Goal: Transaction & Acquisition: Purchase product/service

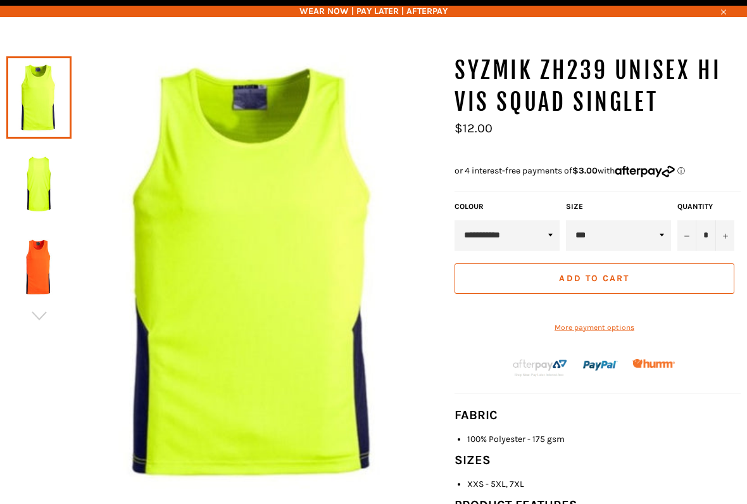
scroll to position [113, 0]
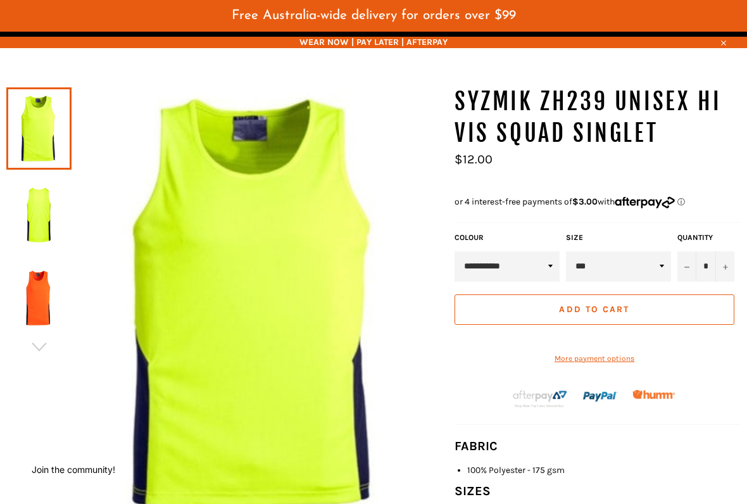
click at [662, 262] on select "*** ** *** *** *** *** *** *** *** *** ***" at bounding box center [618, 266] width 105 height 30
select select "***"
click at [726, 265] on icon "Increase item quantity by one" at bounding box center [725, 267] width 5 height 5
click at [729, 269] on button "+" at bounding box center [724, 266] width 19 height 30
click at [731, 270] on button "+" at bounding box center [724, 266] width 19 height 30
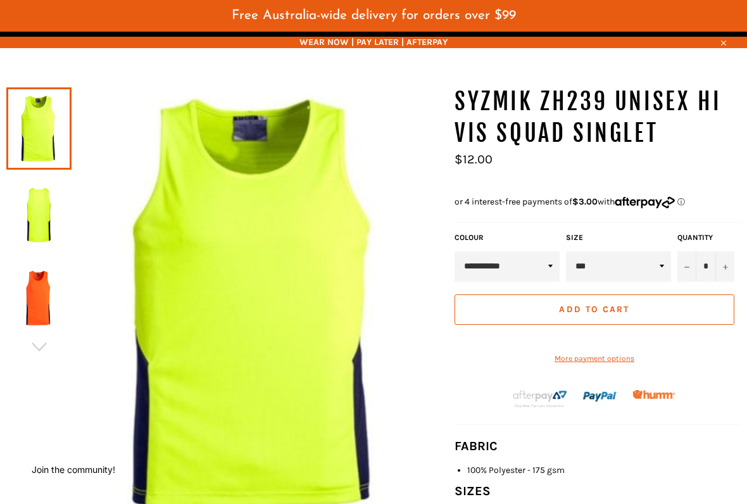
type input "*"
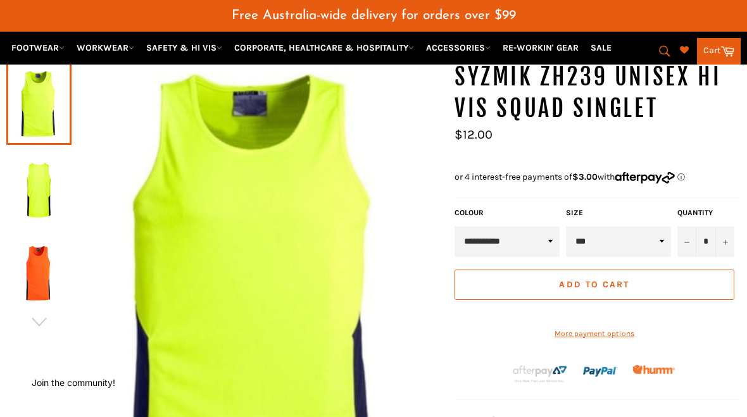
scroll to position [148, 0]
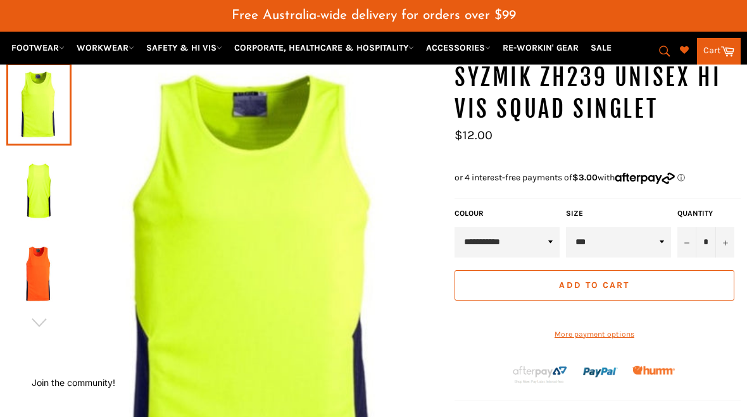
click at [593, 283] on span "Add to Cart" at bounding box center [594, 285] width 70 height 11
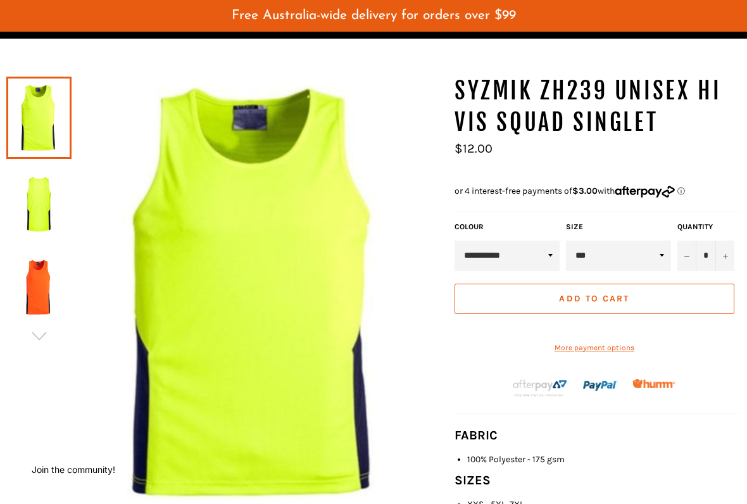
scroll to position [135, 0]
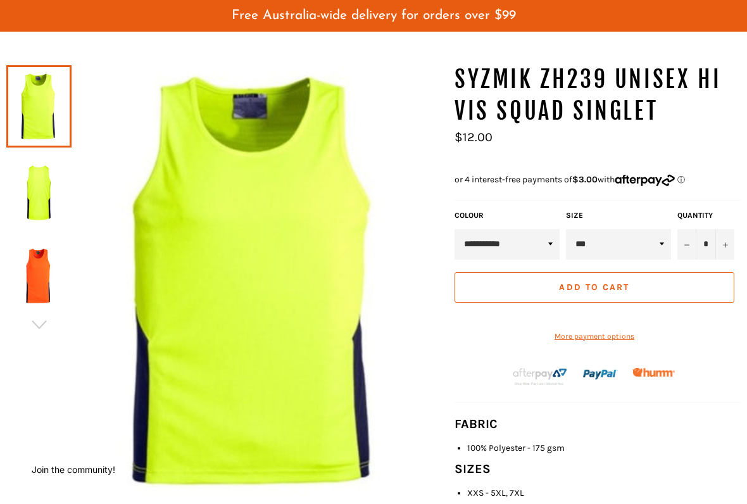
click at [590, 282] on span "Add to Cart" at bounding box center [594, 287] width 70 height 11
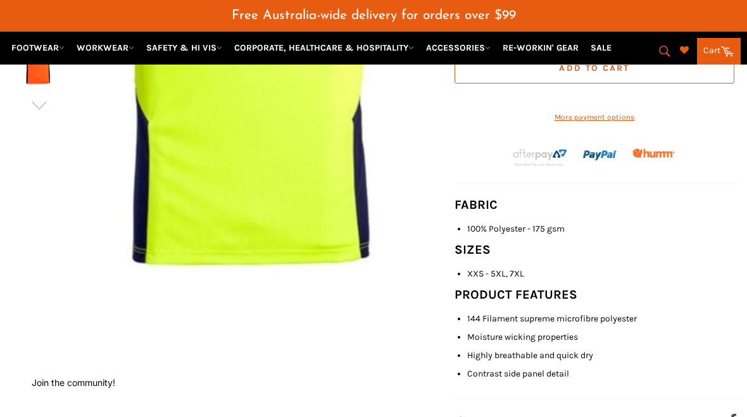
scroll to position [364, 0]
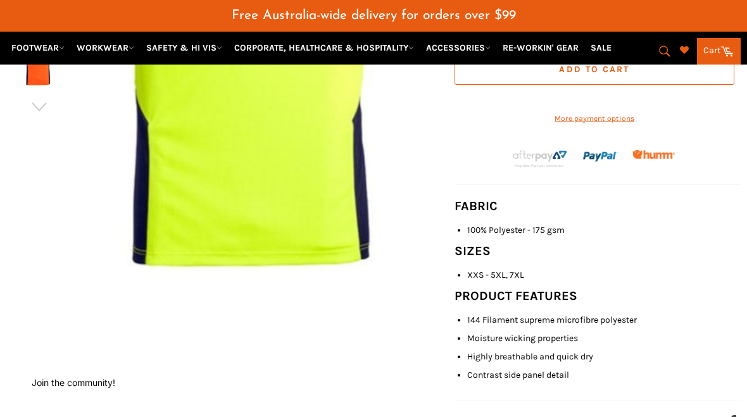
click at [717, 53] on link "Cart Cart" at bounding box center [719, 51] width 44 height 27
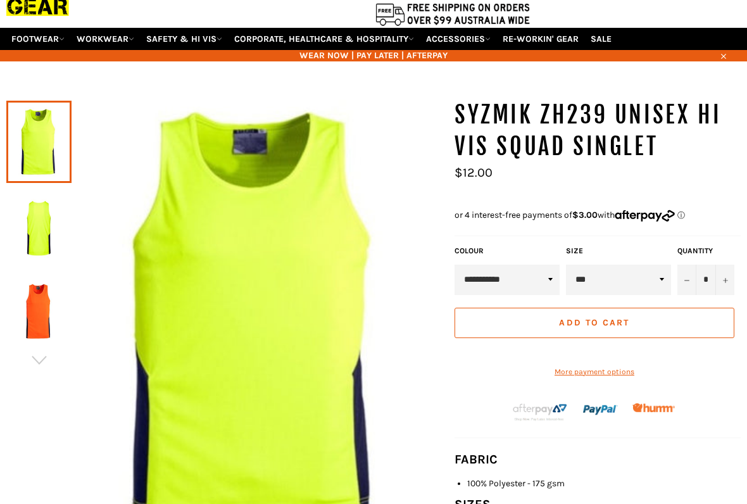
scroll to position [70, 0]
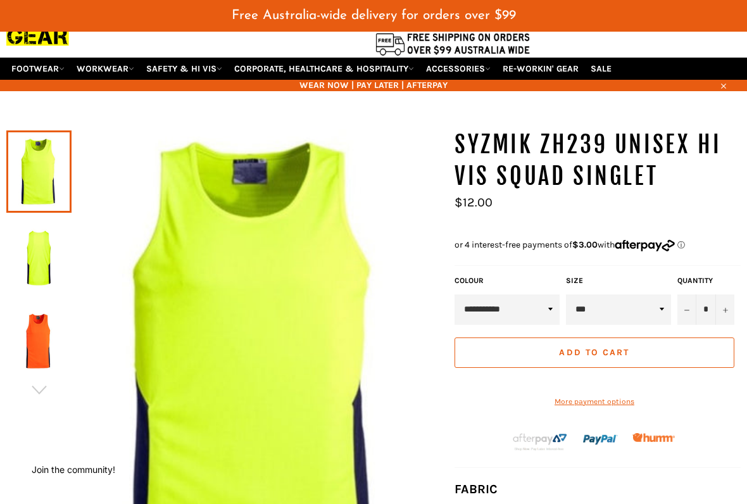
click at [656, 309] on select "*** ** *** *** *** *** *** *** *** *** ***" at bounding box center [618, 309] width 105 height 30
select select "***"
click at [723, 312] on button "+" at bounding box center [724, 309] width 19 height 30
click at [722, 311] on button "+" at bounding box center [724, 309] width 19 height 30
click at [732, 307] on button "+" at bounding box center [724, 309] width 19 height 30
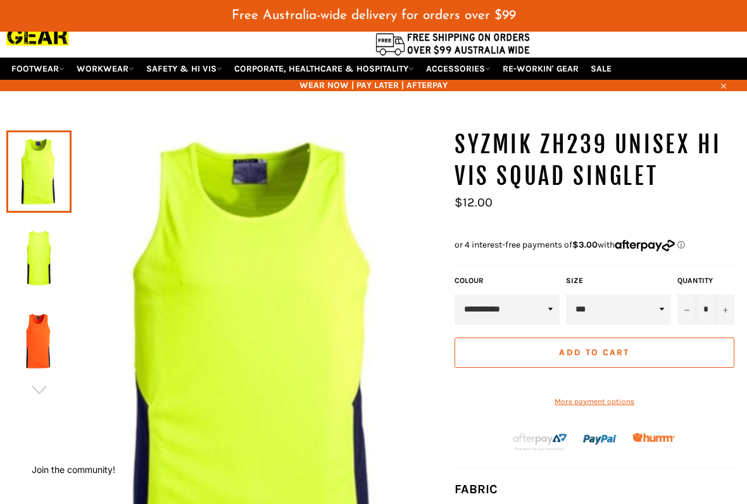
type input "*"
click at [605, 349] on span "Add to Cart" at bounding box center [594, 352] width 70 height 11
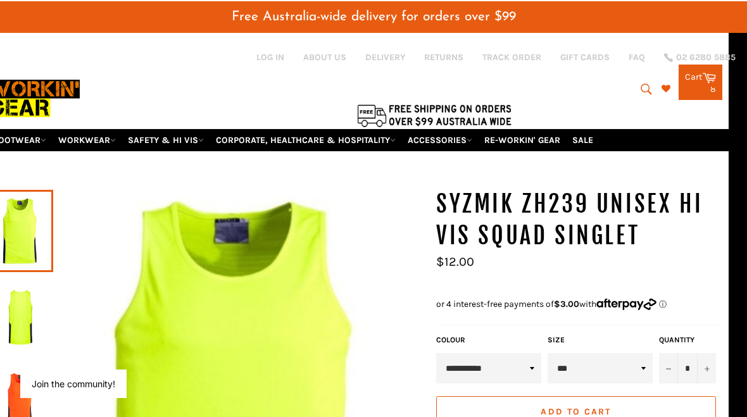
scroll to position [0, 19]
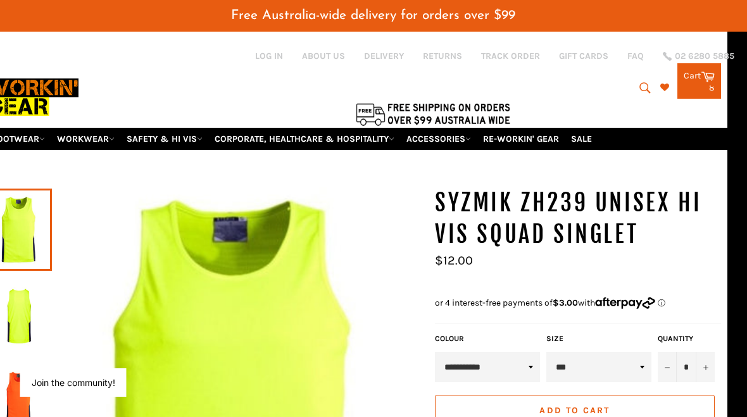
click at [699, 80] on link "Cart Cart 8 items" at bounding box center [700, 80] width 44 height 35
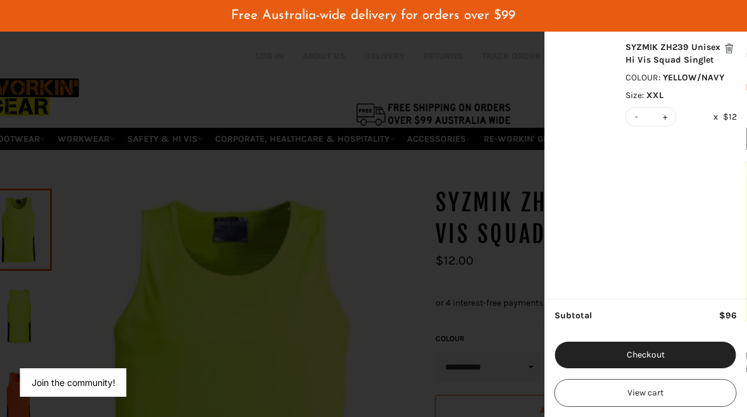
scroll to position [0, 20]
click at [637, 120] on button "-" at bounding box center [636, 117] width 9 height 18
click at [632, 116] on button "-" at bounding box center [636, 117] width 9 height 18
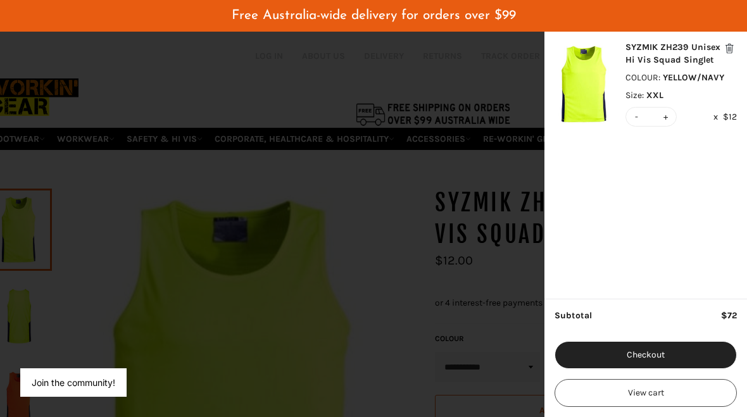
click at [632, 120] on button "-" at bounding box center [636, 117] width 9 height 18
click at [638, 115] on button "-" at bounding box center [636, 117] width 9 height 18
click at [640, 111] on button "-" at bounding box center [636, 117] width 9 height 18
type input "*"
click at [662, 362] on button "Checkout" at bounding box center [646, 355] width 182 height 28
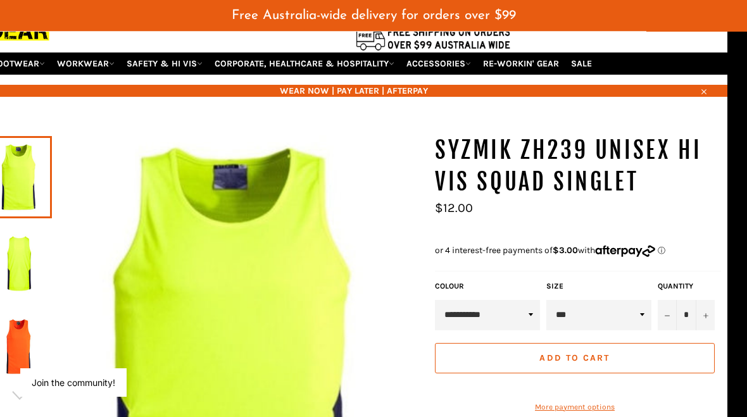
scroll to position [69, 20]
